Goal: Find contact information: Find contact information

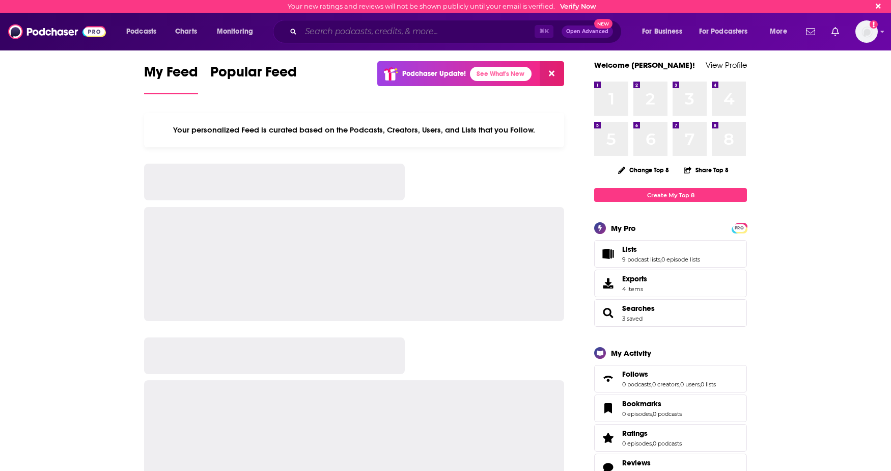
click at [424, 32] on input "Search podcasts, credits, & more..." at bounding box center [418, 31] width 234 height 16
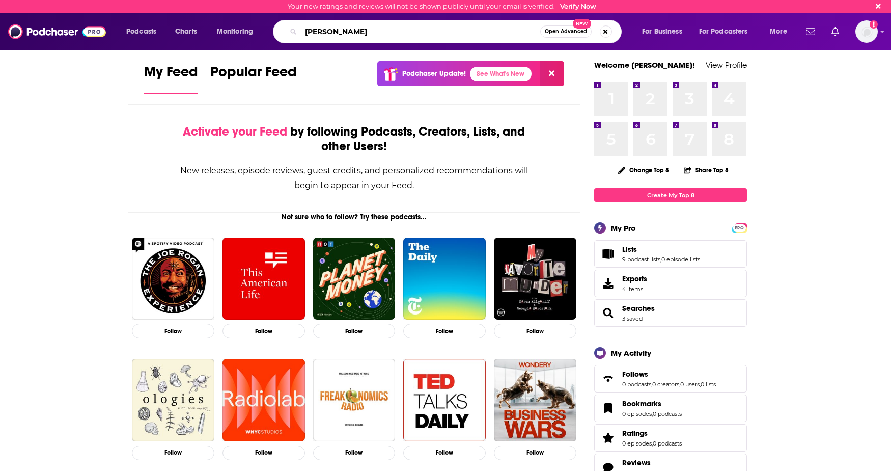
type input "[PERSON_NAME]"
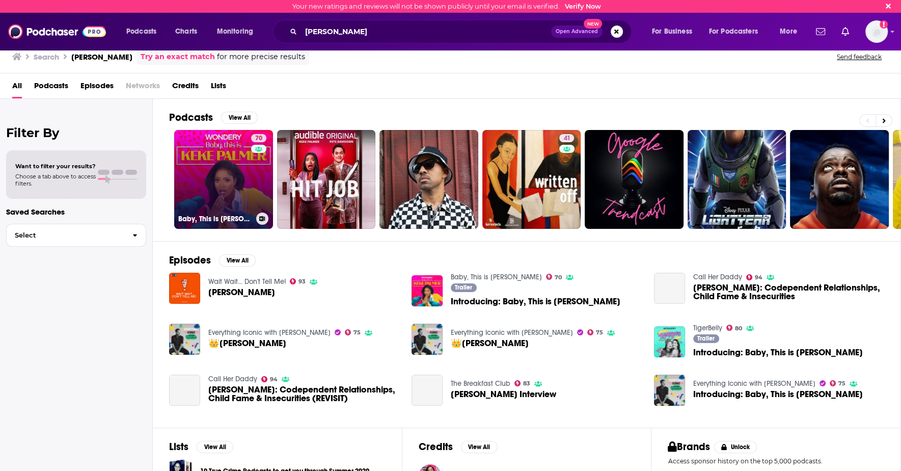
click at [210, 207] on link "70 Baby, This is Keke Palmer" at bounding box center [223, 179] width 99 height 99
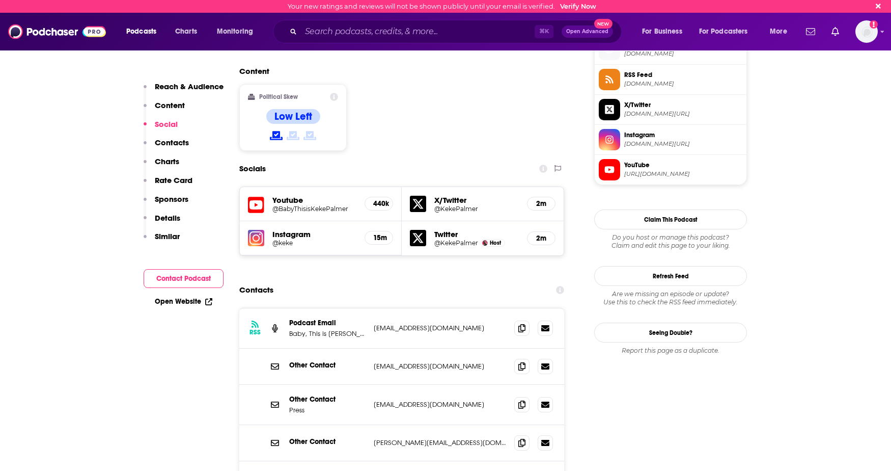
scroll to position [832, 0]
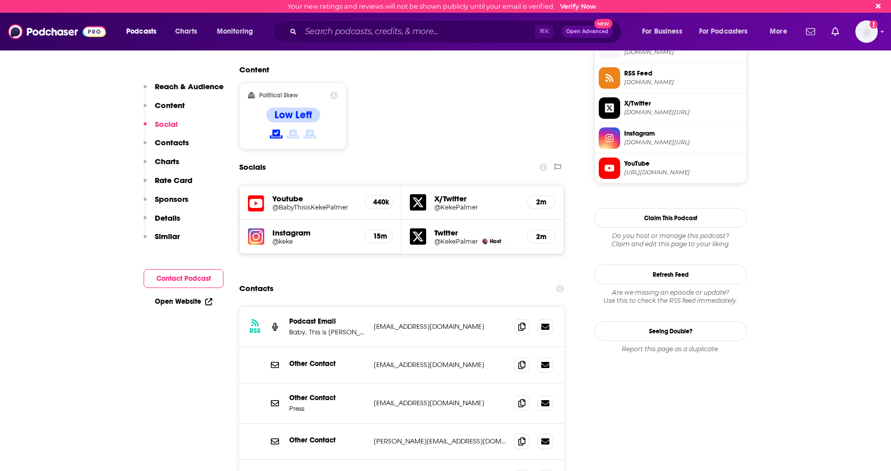
drag, startPoint x: 459, startPoint y: 324, endPoint x: 413, endPoint y: 328, distance: 46.5
click at [413, 398] on p "press@wondery.com" at bounding box center [440, 402] width 132 height 9
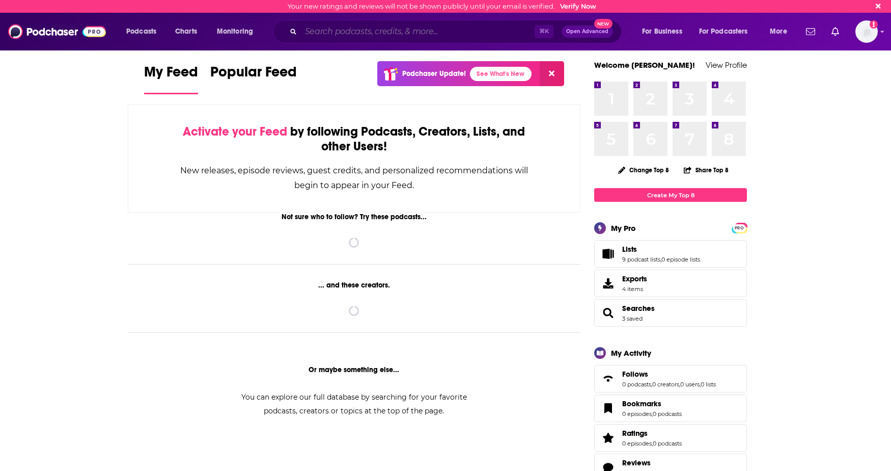
click at [420, 26] on input "Search podcasts, credits, & more..." at bounding box center [418, 31] width 234 height 16
